Goal: Find specific fact: Find specific fact

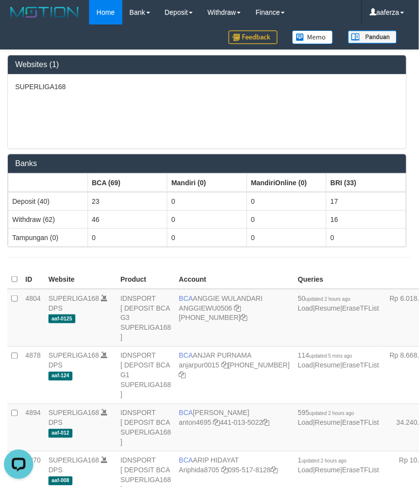
scroll to position [486, 0]
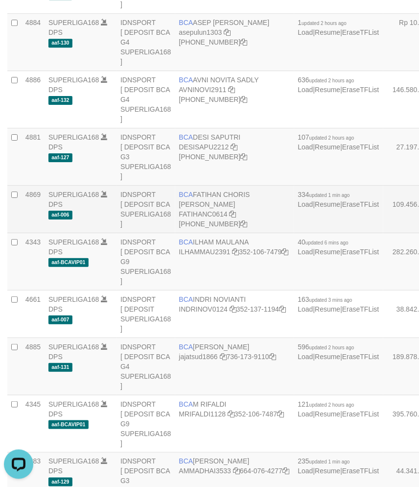
click at [188, 198] on span "BCA" at bounding box center [186, 195] width 14 height 8
click at [189, 198] on span "BCA" at bounding box center [186, 195] width 14 height 8
click at [190, 198] on span "BCA" at bounding box center [186, 195] width 14 height 8
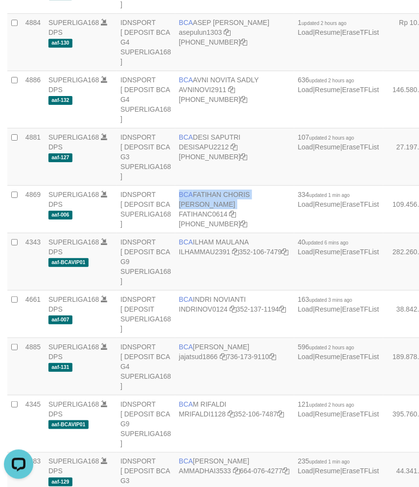
copy td "BCA FATIHAN CHORIS FABIAN BOBAN"
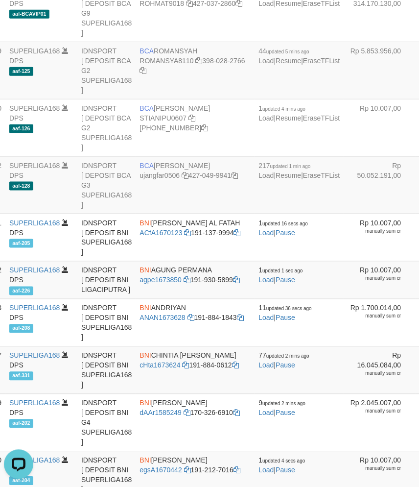
scroll to position [1335, 0]
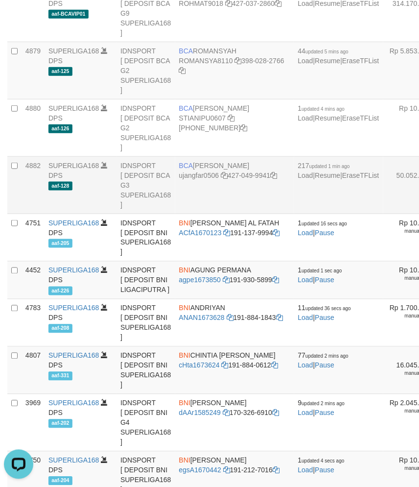
click at [222, 214] on td "BCA UJANG FARHAN ujangfar0506 427-049-9941" at bounding box center [234, 185] width 119 height 57
copy td "BCA UJANG FARHAN"
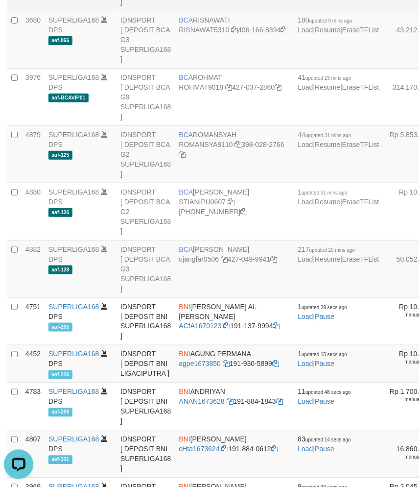
scroll to position [1118, 0]
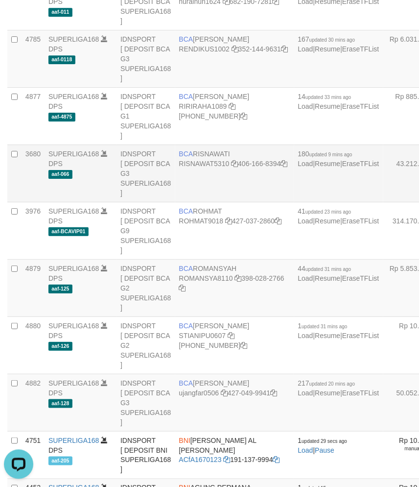
click at [206, 202] on td "BCA RISNAWATI RISNAWAT5310 406-166-8394" at bounding box center [234, 173] width 119 height 57
copy td "BCA RISNAWATI"
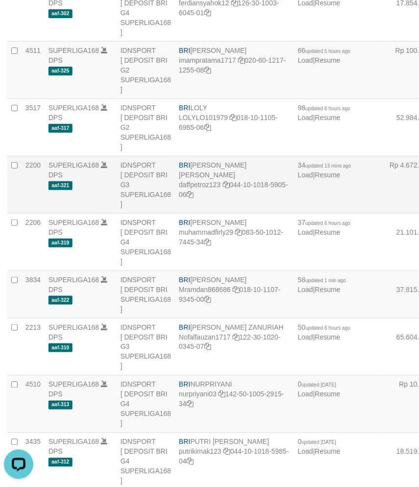
click at [214, 214] on td "BRI [PERSON_NAME] [PERSON_NAME] daffpetroz123 044-10-1018-5905-06" at bounding box center [234, 184] width 119 height 57
click at [213, 214] on td "BRI [PERSON_NAME] [PERSON_NAME] daffpetroz123 044-10-1018-5905-06" at bounding box center [234, 184] width 119 height 57
copy td "BRI [PERSON_NAME] [PERSON_NAME]"
